Goal: Task Accomplishment & Management: Manage account settings

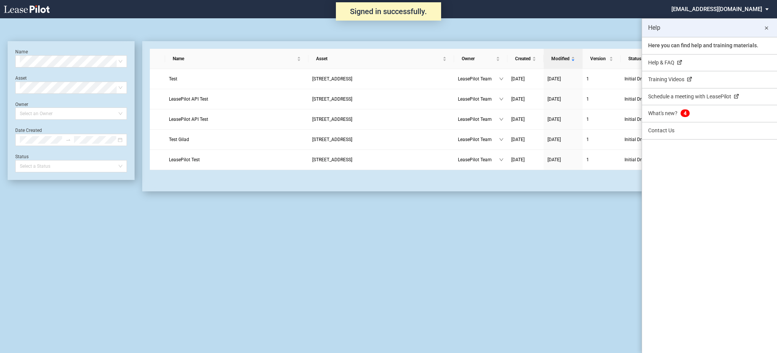
drag, startPoint x: 0, startPoint y: 0, endPoint x: 715, endPoint y: 14, distance: 715.3
click at [715, 14] on md-select "admin@leasepilot.co Super Admin Area Admin Area Settings Sign Out" at bounding box center [723, 8] width 105 height 17
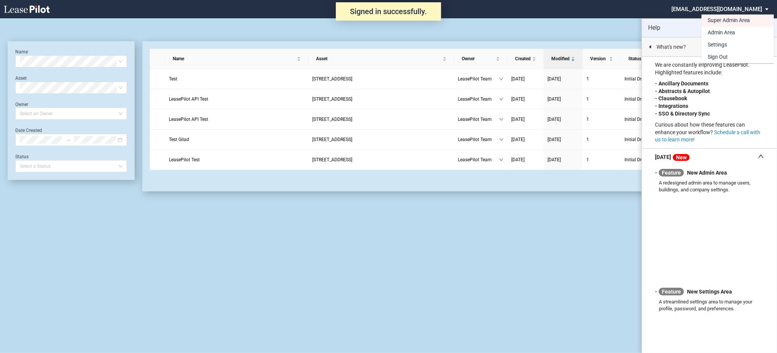
click at [719, 8] on div "Super Admin Area Admin Area Settings Sign Out" at bounding box center [742, 33] width 80 height 60
click at [718, 17] on div "Super Admin Area" at bounding box center [729, 21] width 42 height 8
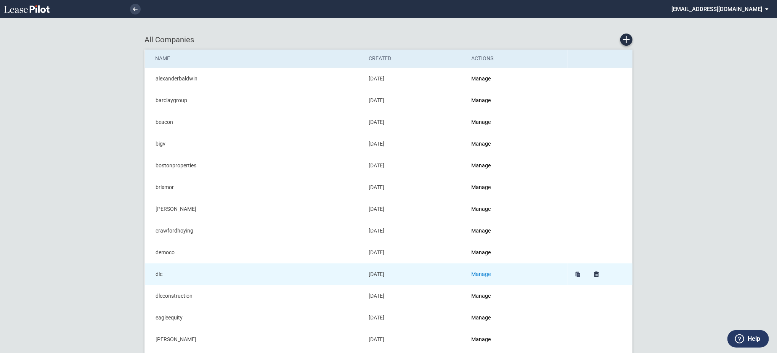
click at [484, 272] on link "Manage" at bounding box center [481, 274] width 19 height 6
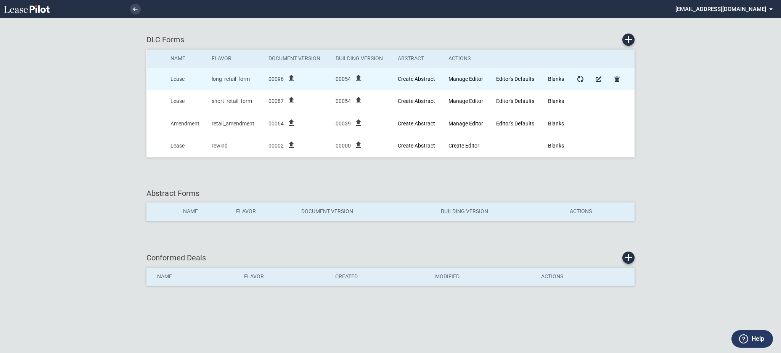
click at [359, 79] on icon "file_upload" at bounding box center [358, 78] width 9 height 9
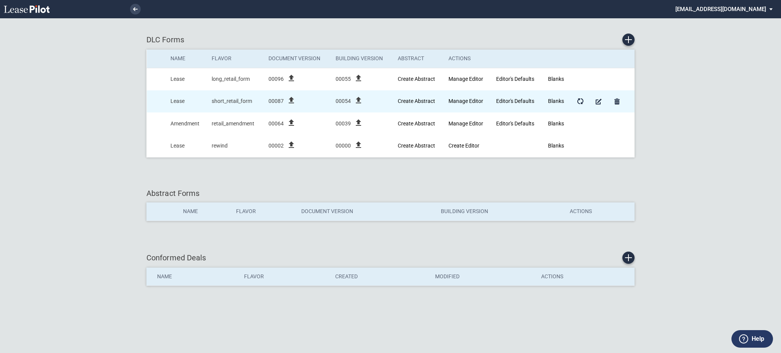
click at [357, 100] on icon "file_upload" at bounding box center [358, 100] width 9 height 9
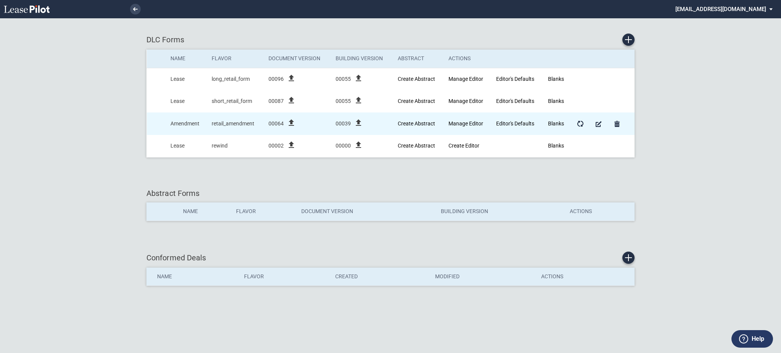
click at [356, 122] on icon "file_upload" at bounding box center [358, 122] width 9 height 9
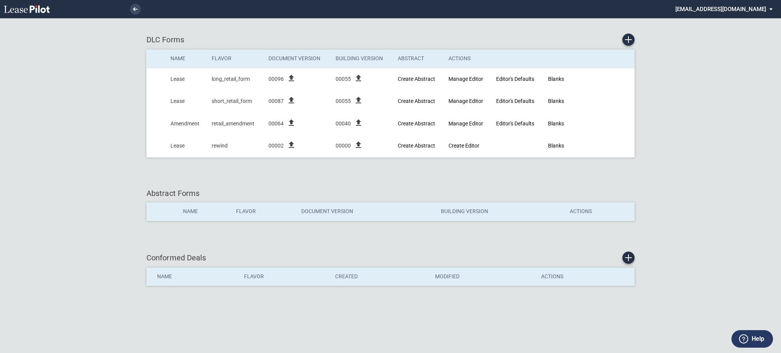
drag, startPoint x: 732, startPoint y: 6, endPoint x: 730, endPoint y: 12, distance: 6.0
click at [732, 6] on md-select "[EMAIL_ADDRESS][DOMAIN_NAME] Super Admin Area Admin Area Settings Sign Out" at bounding box center [727, 8] width 105 height 17
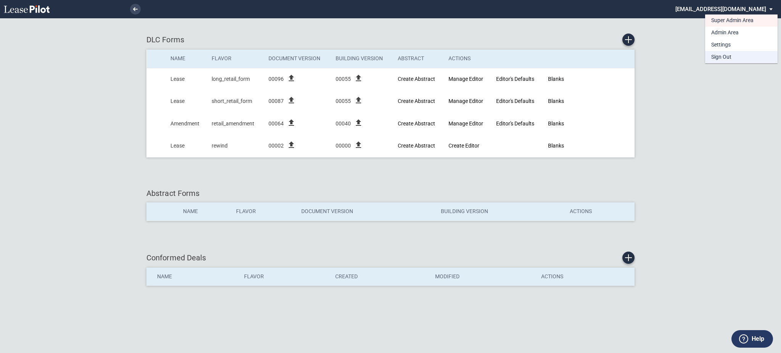
click at [722, 54] on div "Sign Out" at bounding box center [721, 57] width 20 height 8
